Goal: Information Seeking & Learning: Check status

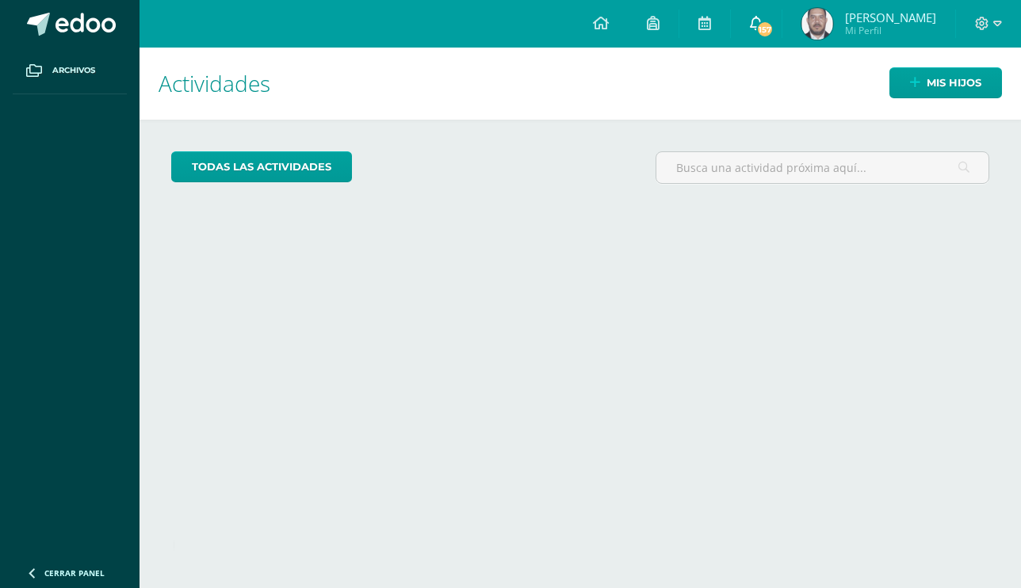
click at [774, 28] on span "157" at bounding box center [764, 29] width 17 height 17
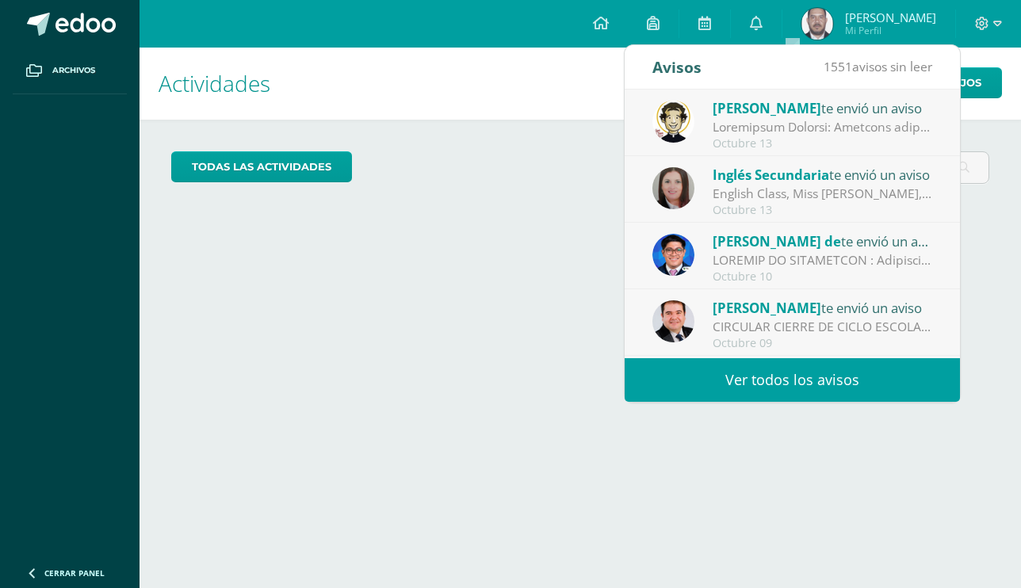
click at [829, 377] on link "Ver todos los avisos" at bounding box center [792, 380] width 335 height 44
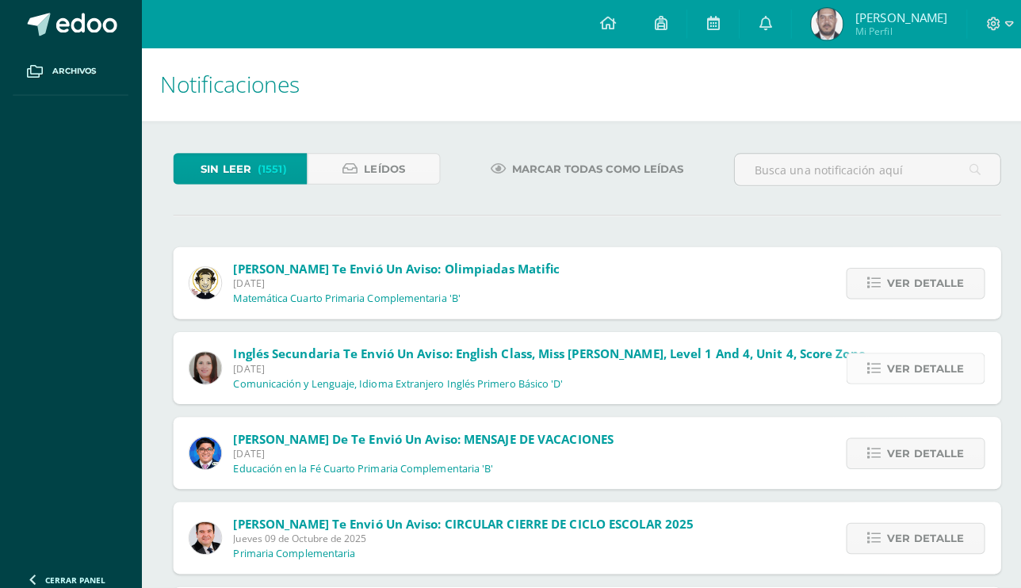
click at [863, 363] on icon at bounding box center [863, 364] width 13 height 13
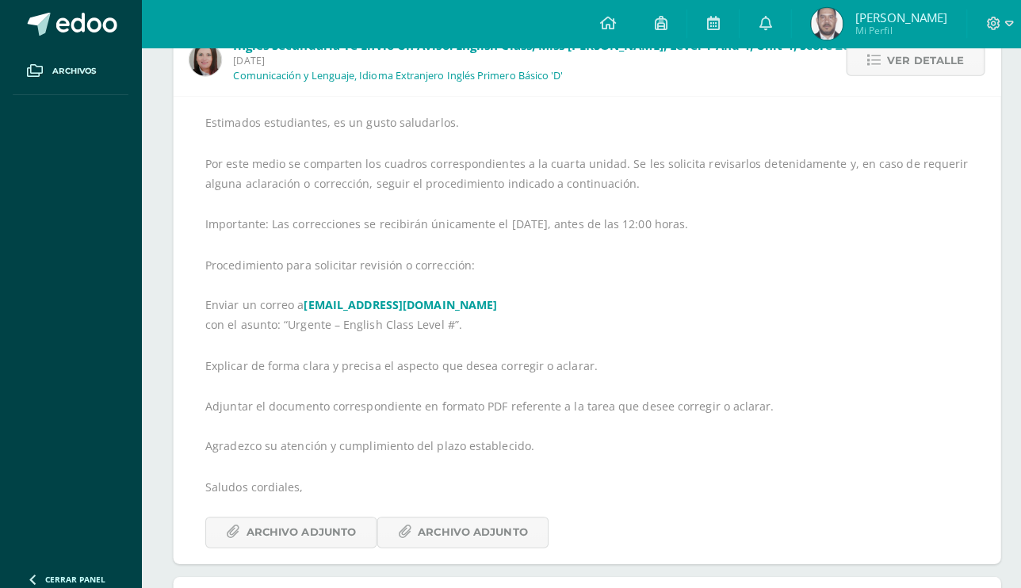
scroll to position [322, 0]
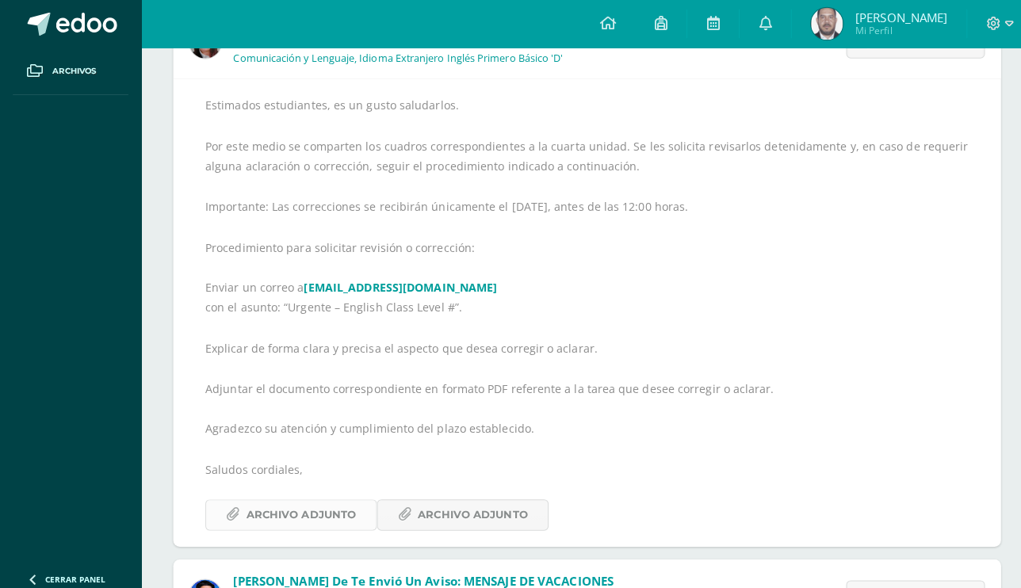
click at [342, 507] on span "Archivo Adjunto" at bounding box center [297, 509] width 109 height 29
click at [471, 503] on span "Archivo Adjunto" at bounding box center [467, 509] width 109 height 29
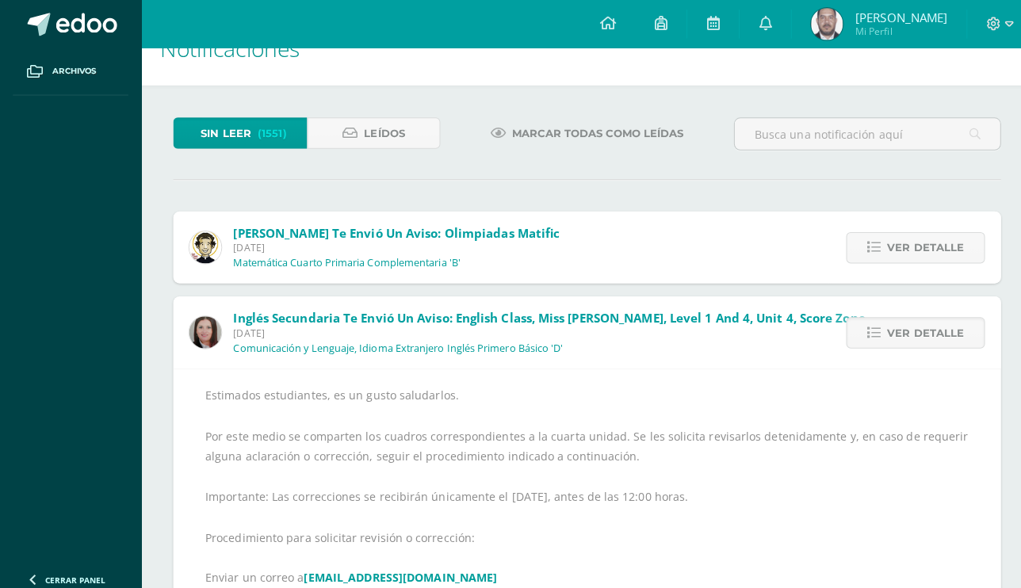
scroll to position [0, 0]
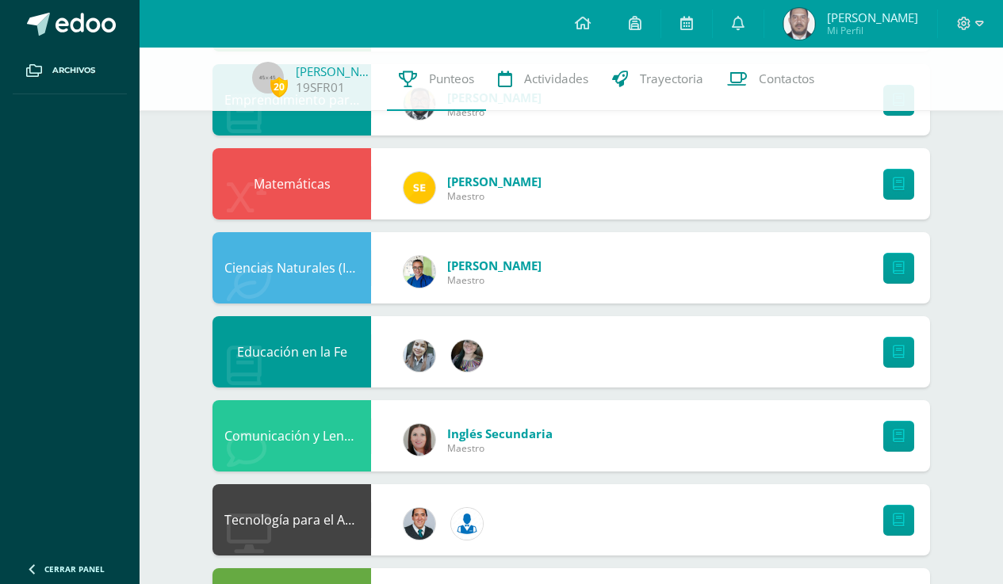
scroll to position [440, 0]
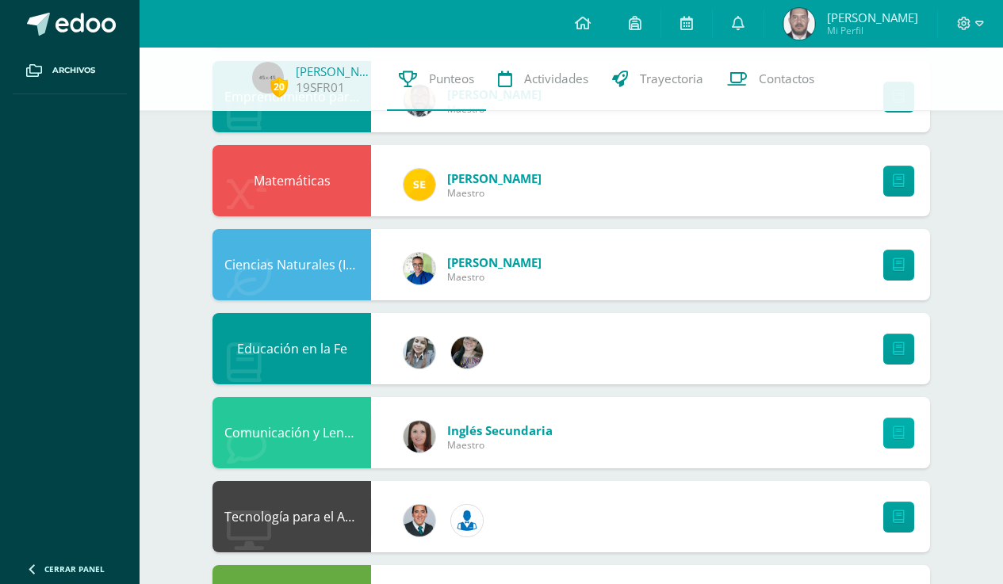
click at [890, 439] on link at bounding box center [898, 433] width 31 height 31
